Goal: Information Seeking & Learning: Learn about a topic

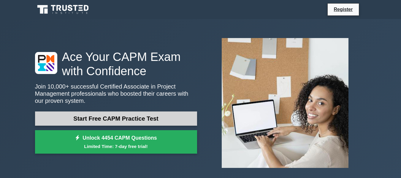
click at [171, 118] on link "Start Free CAPM Practice Test" at bounding box center [116, 118] width 162 height 14
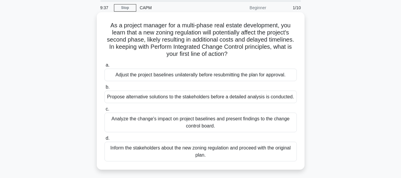
scroll to position [23, 0]
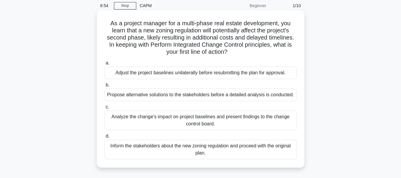
click at [197, 119] on div "Analyze the change's impact on project baselines and present findings to the ch…" at bounding box center [200, 120] width 192 height 20
click at [104, 109] on input "c. Analyze the change's impact on project baselines and present findings to the…" at bounding box center [104, 107] width 0 height 4
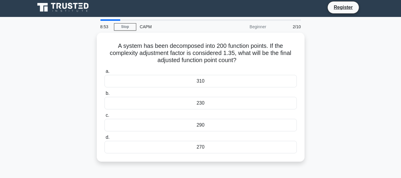
scroll to position [0, 0]
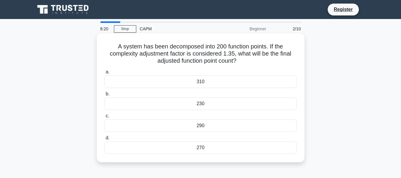
drag, startPoint x: 116, startPoint y: 45, endPoint x: 242, endPoint y: 61, distance: 127.1
click at [242, 61] on h5 "A system has been decomposed into 200 function points. If the complexity adjust…" at bounding box center [201, 54] width 194 height 22
copy h5 "A system has been decomposed into 200 function points. If the complexity adjust…"
click at [225, 150] on div "270" at bounding box center [200, 147] width 192 height 12
click at [104, 140] on input "d. 270" at bounding box center [104, 138] width 0 height 4
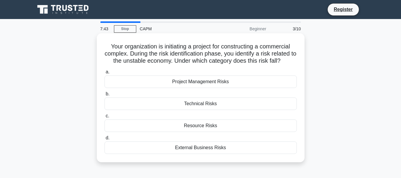
click at [227, 146] on div "External Business Risks" at bounding box center [200, 147] width 192 height 12
click at [104, 140] on input "d. External Business Risks" at bounding box center [104, 138] width 0 height 4
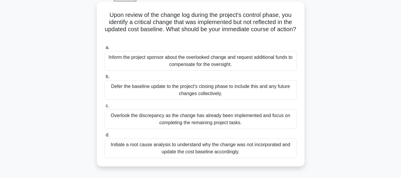
scroll to position [32, 0]
click at [243, 148] on div "Initiate a root cause analysis to understand why the change was not incorporate…" at bounding box center [200, 148] width 192 height 20
click at [104, 137] on input "d. Initiate a root cause analysis to understand why the change was not incorpor…" at bounding box center [104, 135] width 0 height 4
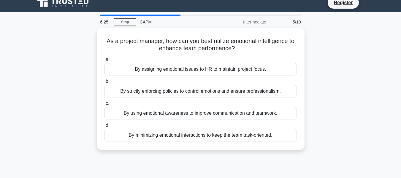
scroll to position [0, 0]
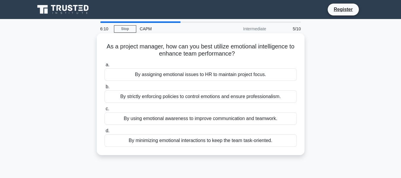
click at [180, 121] on div "By using emotional awareness to improve communication and teamwork." at bounding box center [200, 118] width 192 height 12
click at [104, 111] on input "c. By using emotional awareness to improve communication and teamwork." at bounding box center [104, 109] width 0 height 4
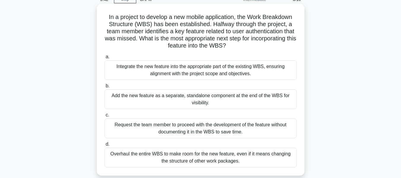
scroll to position [31, 0]
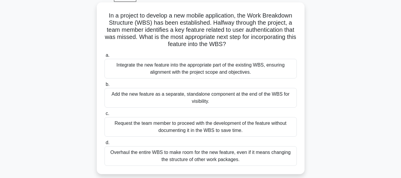
click at [227, 72] on div "Integrate the new feature into the appropriate part of the existing WBS, ensuri…" at bounding box center [200, 69] width 192 height 20
click at [104, 57] on input "a. Integrate the new feature into the appropriate part of the existing WBS, ens…" at bounding box center [104, 55] width 0 height 4
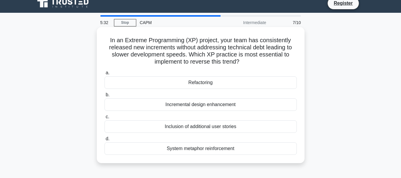
scroll to position [0, 0]
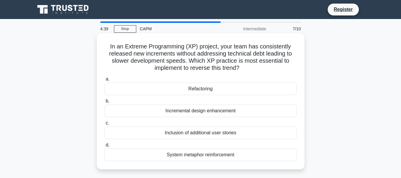
click at [224, 113] on div "Incremental design enhancement" at bounding box center [200, 110] width 192 height 12
click at [104, 103] on input "b. Incremental design enhancement" at bounding box center [104, 101] width 0 height 4
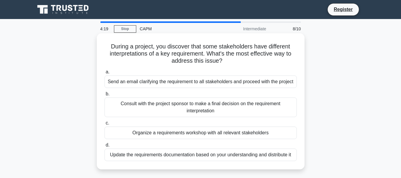
click at [214, 136] on div "Organize a requirements workshop with all relevant stakeholders" at bounding box center [200, 132] width 192 height 12
click at [104, 125] on input "c. Organize a requirements workshop with all relevant stakeholders" at bounding box center [104, 123] width 0 height 4
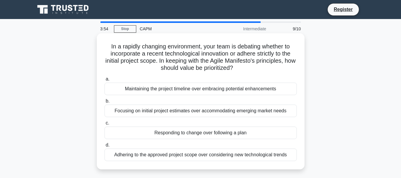
click at [187, 133] on div "Responding to change over following a plan" at bounding box center [200, 132] width 192 height 12
click at [104, 125] on input "c. Responding to change over following a plan" at bounding box center [104, 123] width 0 height 4
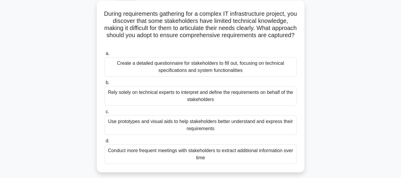
scroll to position [33, 0]
click at [218, 74] on div "Create a detailed questionnaire for stakeholders to fill out, focusing on techn…" at bounding box center [200, 67] width 192 height 20
click at [104, 55] on input "a. Create a detailed questionnaire for stakeholders to fill out, focusing on te…" at bounding box center [104, 53] width 0 height 4
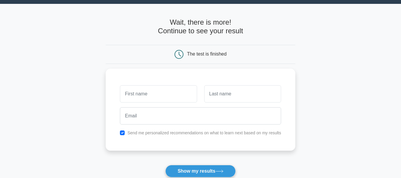
scroll to position [36, 0]
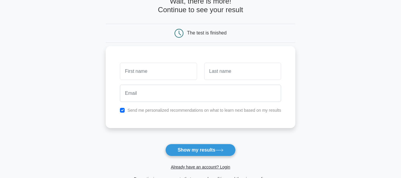
click at [183, 75] on input "text" at bounding box center [158, 71] width 77 height 17
type input "Ana"
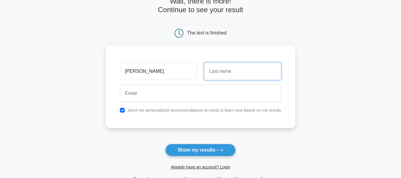
click at [211, 78] on input "text" at bounding box center [242, 71] width 77 height 17
type input "Ochoa"
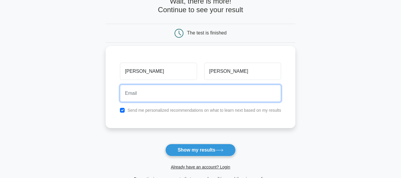
click at [216, 99] on input "email" at bounding box center [200, 93] width 161 height 17
type input "acochoag@gmail.com"
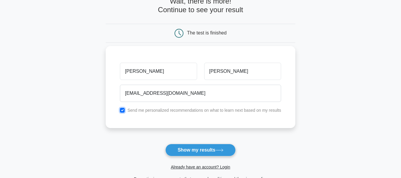
click at [124, 109] on input "checkbox" at bounding box center [122, 110] width 5 height 5
checkbox input "false"
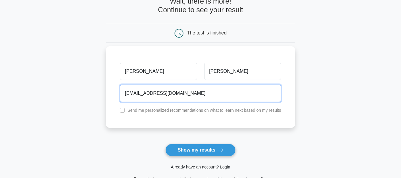
click at [147, 95] on input "acochoag@gmail.com" at bounding box center [200, 93] width 161 height 17
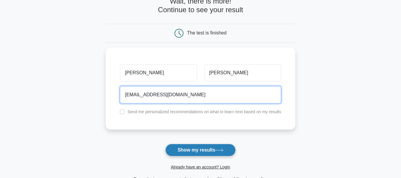
type input "acochoag1@gmail.com"
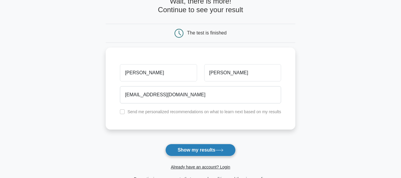
click at [203, 151] on button "Show my results" at bounding box center [200, 150] width 70 height 12
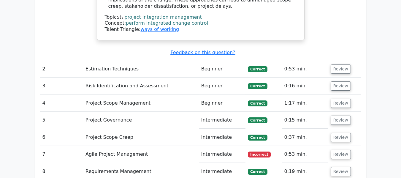
scroll to position [853, 0]
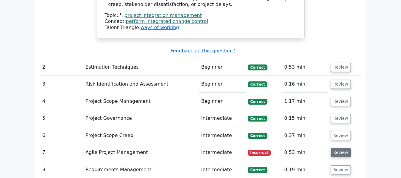
click at [335, 148] on button "Review" at bounding box center [341, 152] width 20 height 9
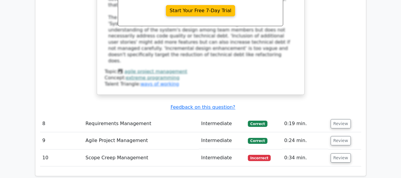
scroll to position [1192, 0]
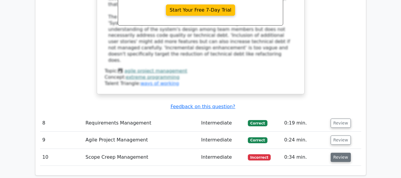
click at [342, 153] on button "Review" at bounding box center [341, 157] width 20 height 9
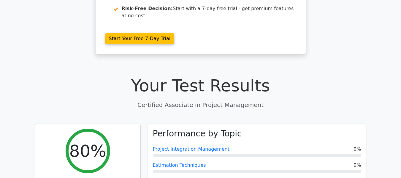
scroll to position [0, 0]
